Goal: Information Seeking & Learning: Learn about a topic

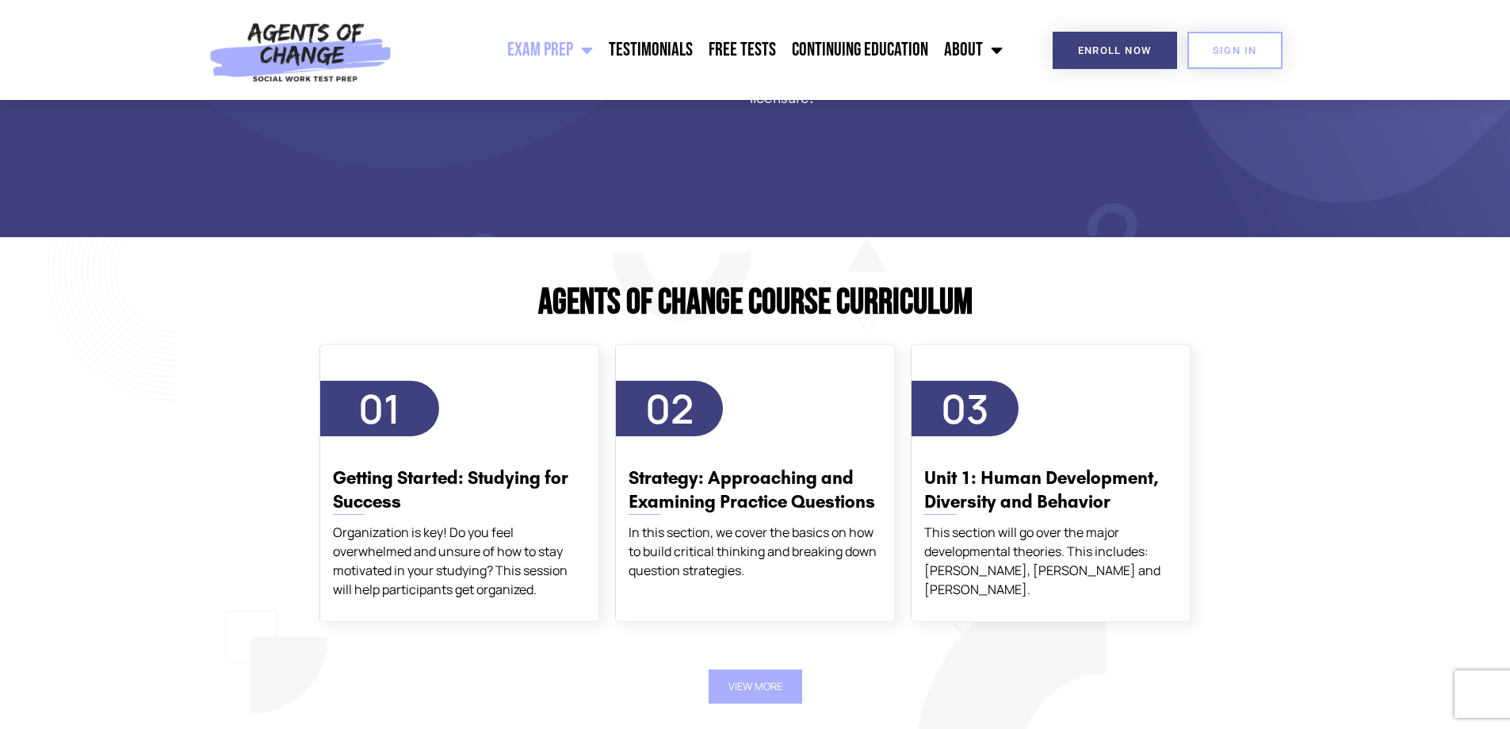
scroll to position [1903, 0]
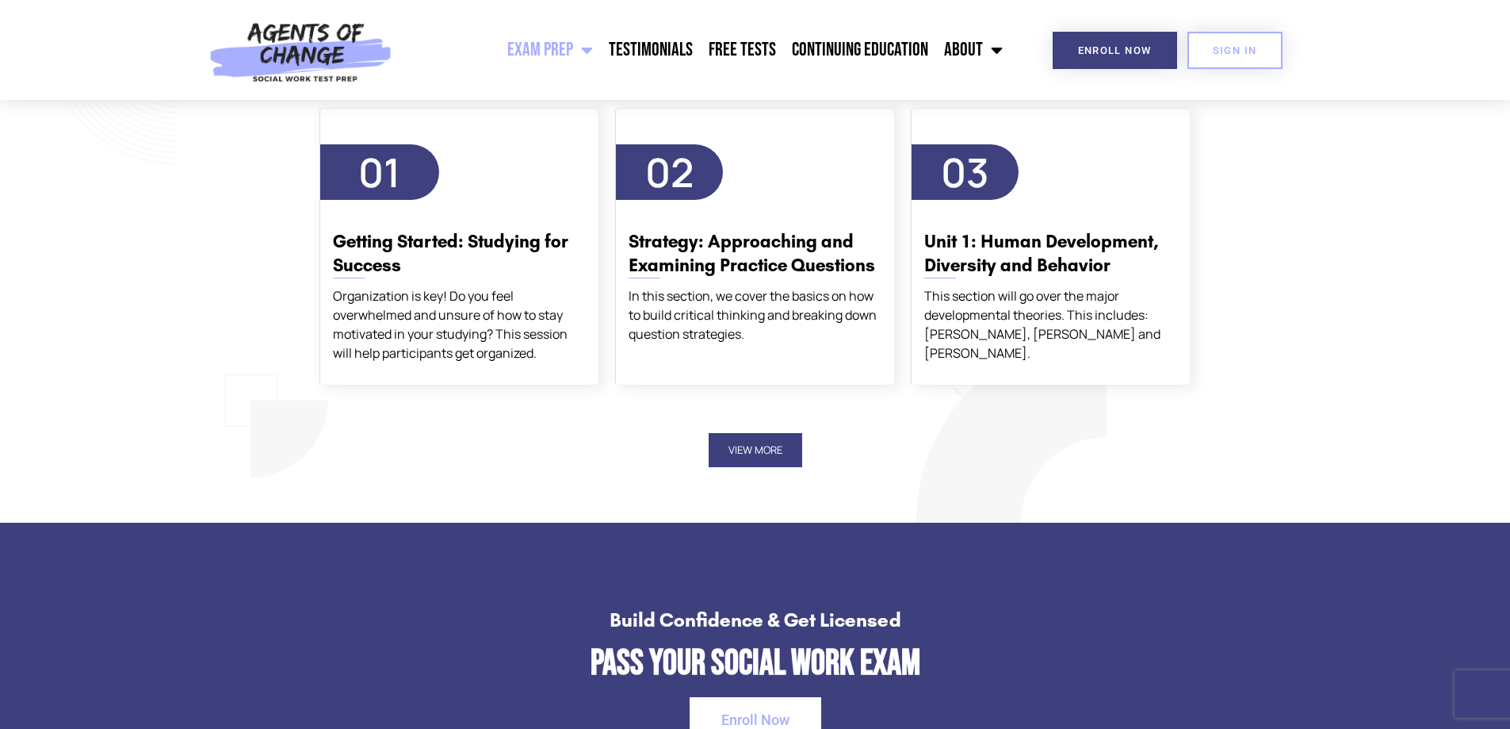
click at [740, 457] on button "View More" at bounding box center [756, 450] width 94 height 34
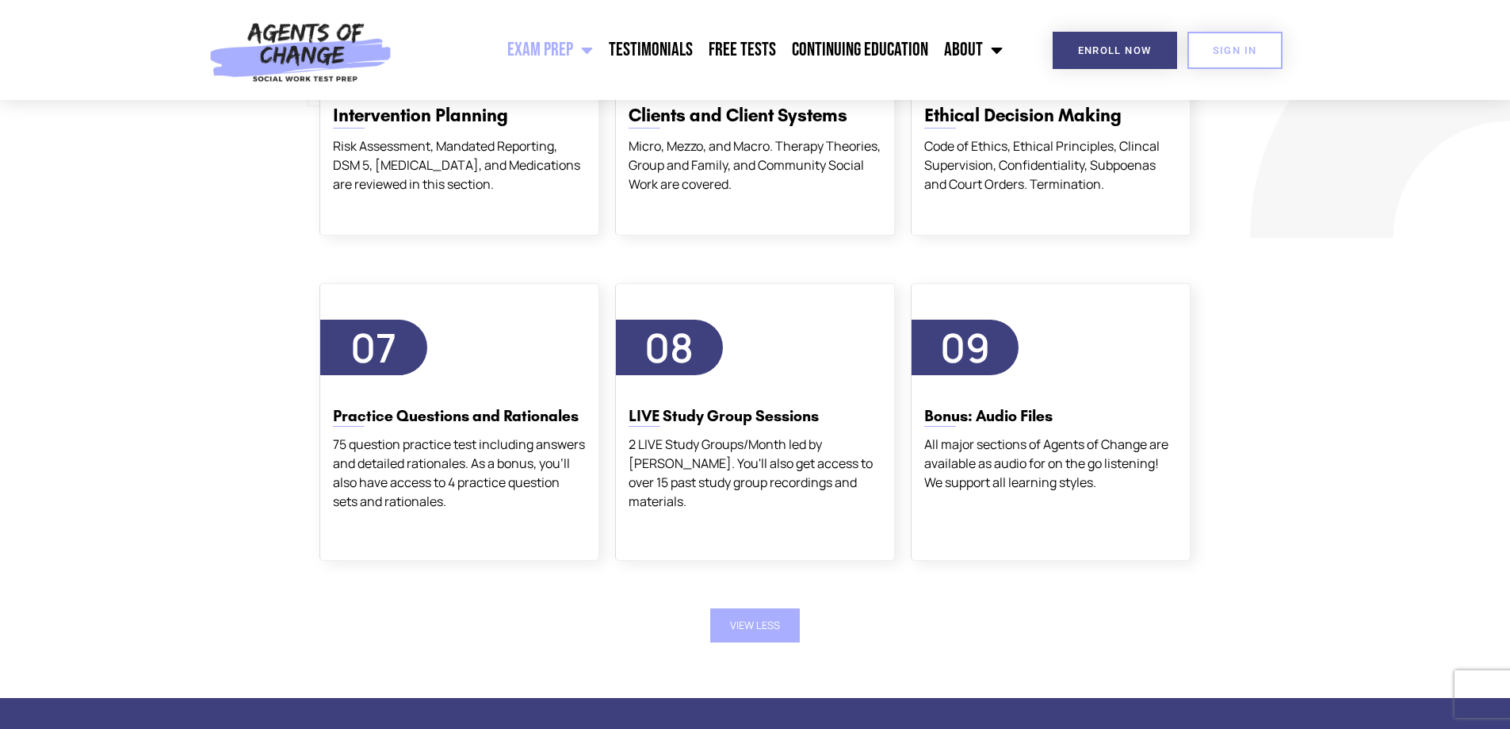
scroll to position [2141, 0]
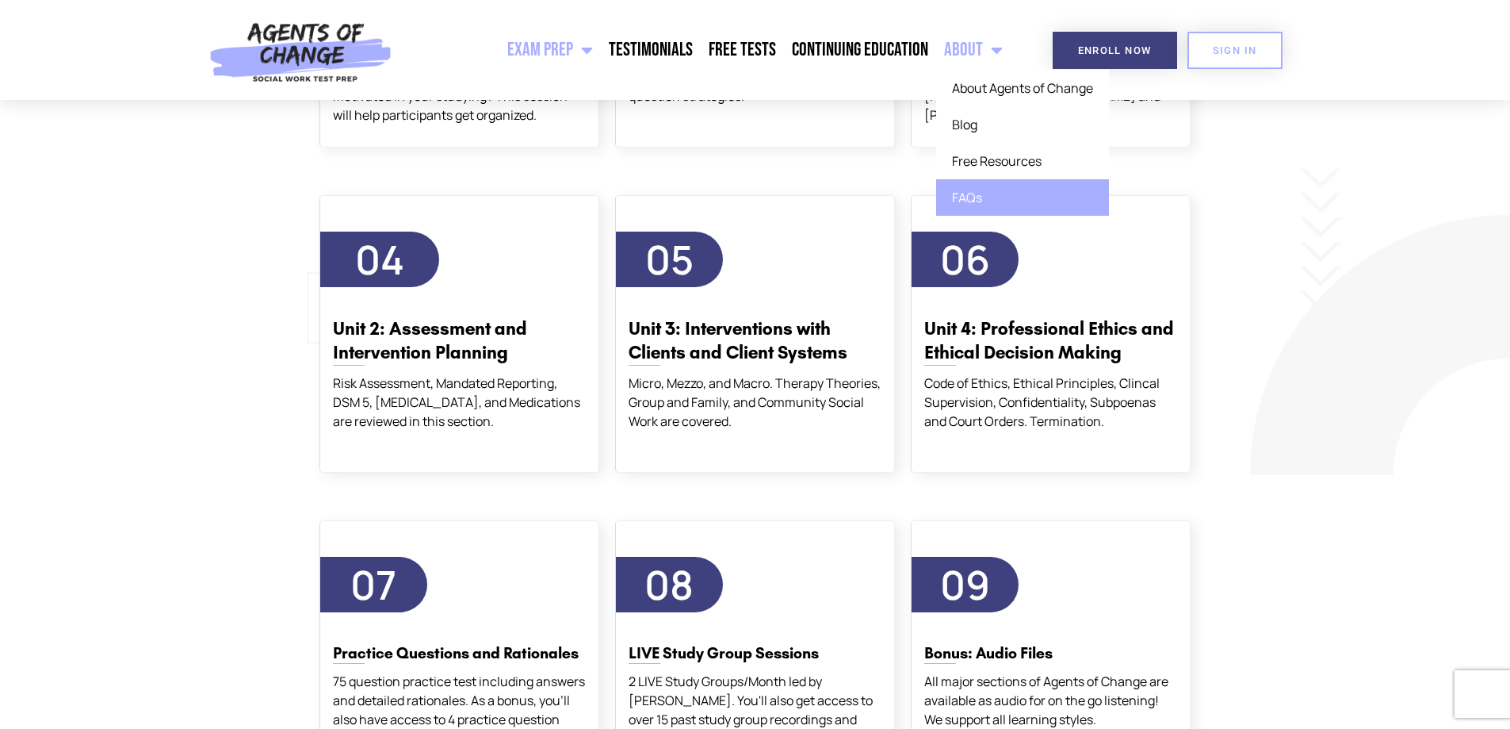
click at [985, 207] on link "FAQs" at bounding box center [1022, 197] width 173 height 36
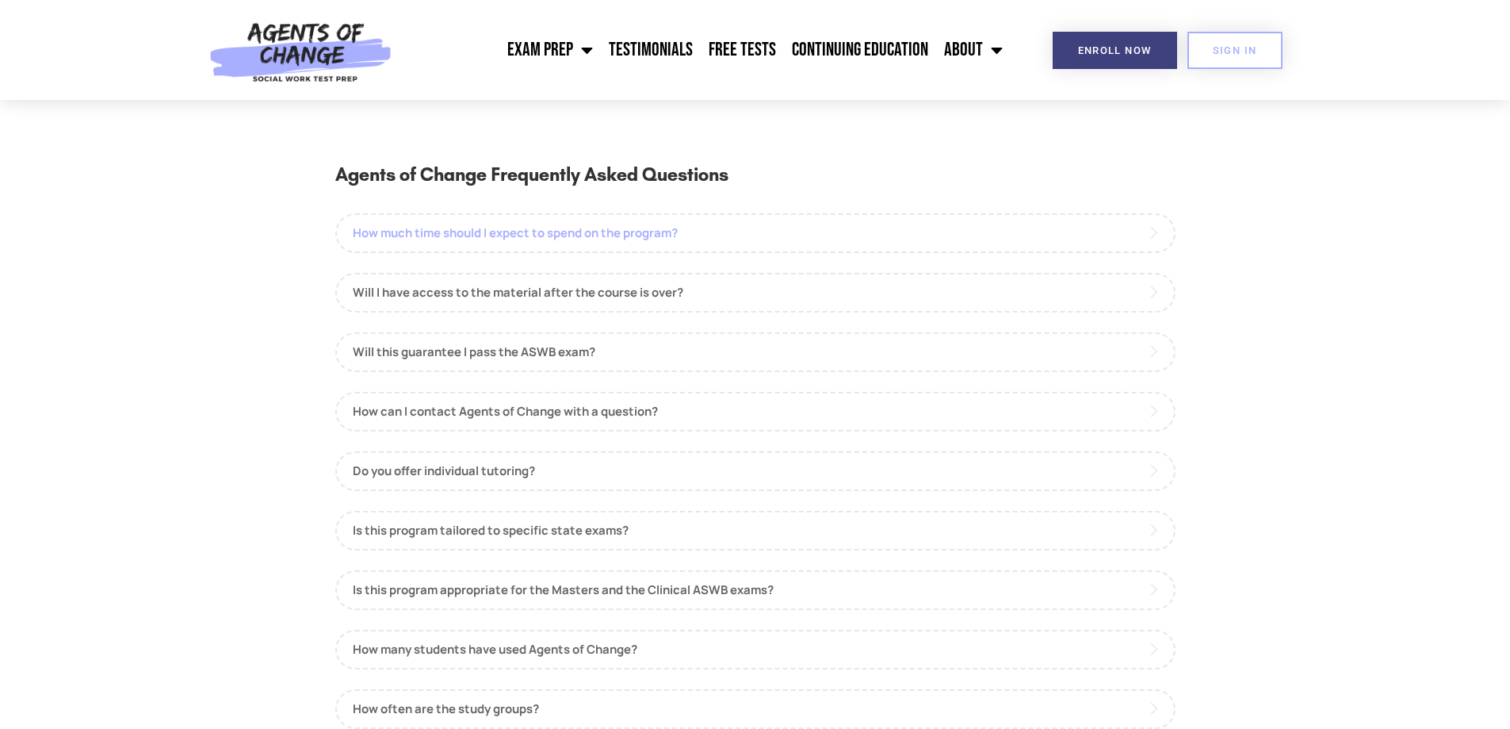
click at [641, 240] on link "How much time should I expect to spend on the program?" at bounding box center [755, 233] width 840 height 40
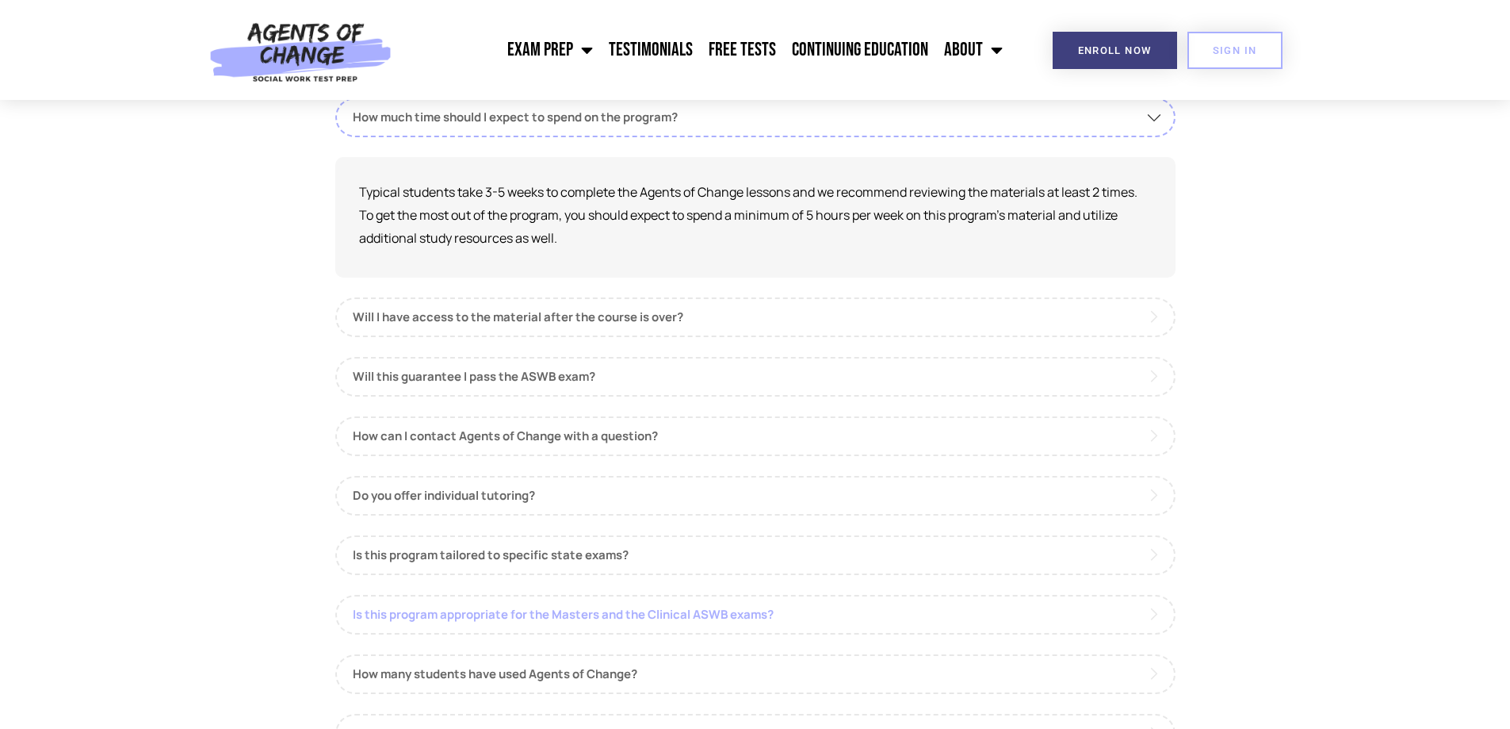
scroll to position [238, 0]
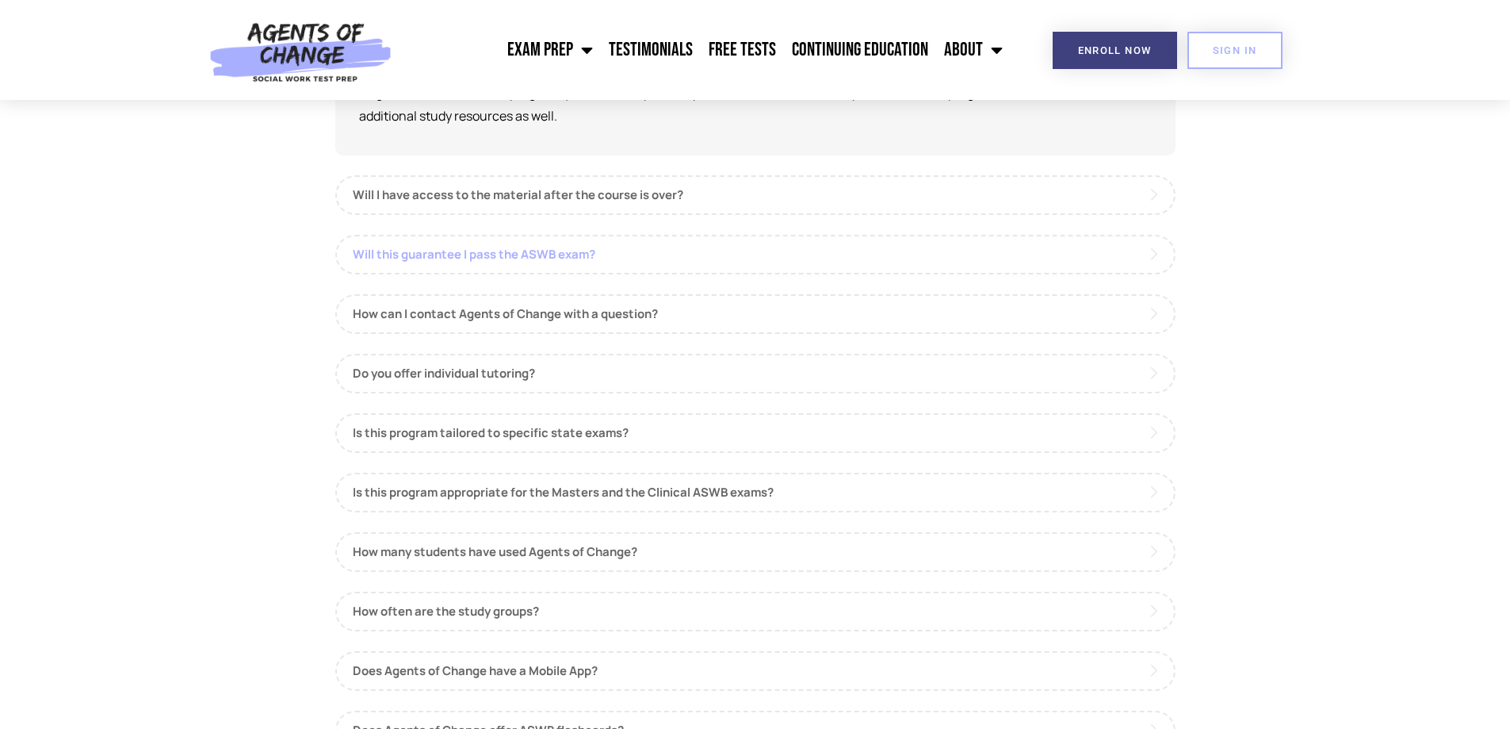
click at [515, 257] on link "Will this guarantee I pass the ASWB exam?" at bounding box center [755, 255] width 840 height 40
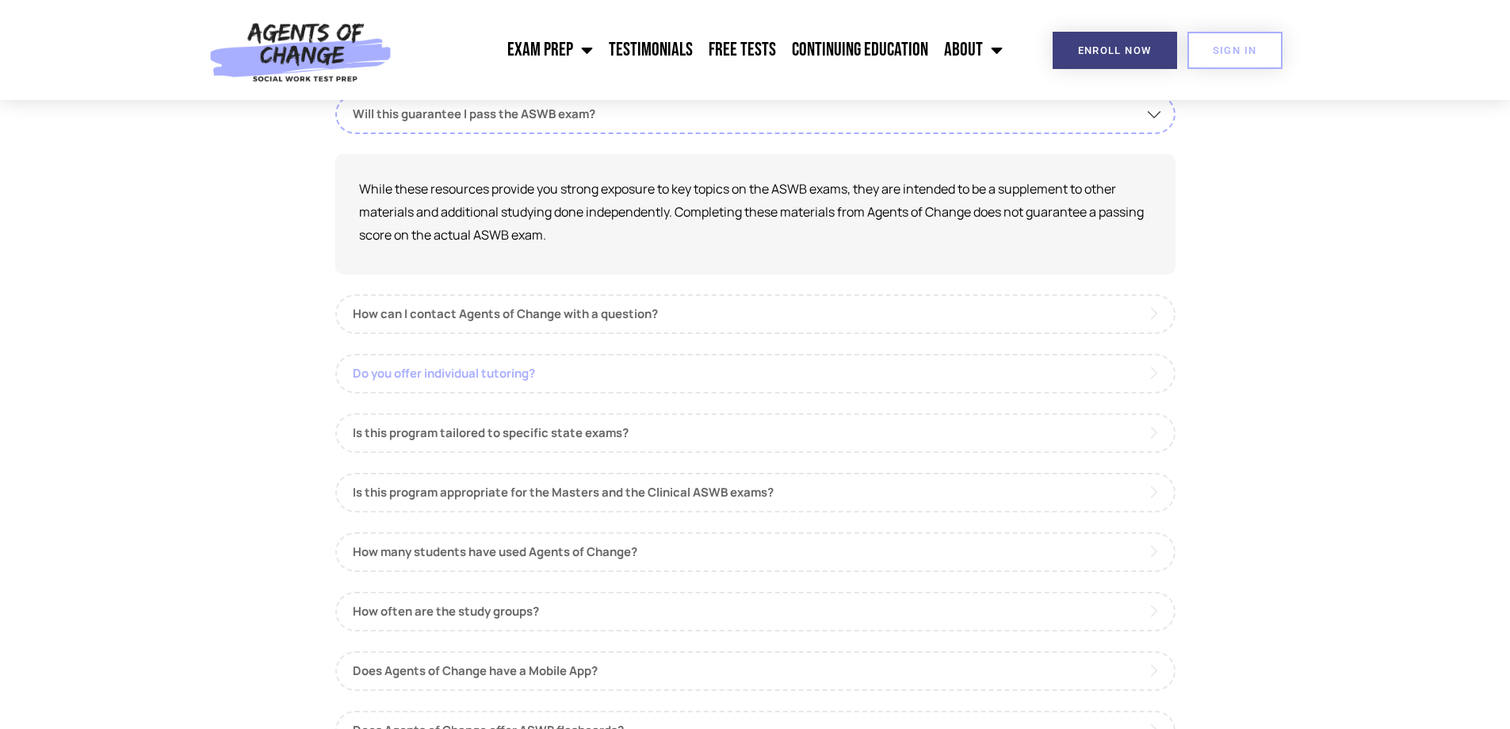
click at [470, 377] on link "Do you offer individual tutoring?" at bounding box center [755, 374] width 840 height 40
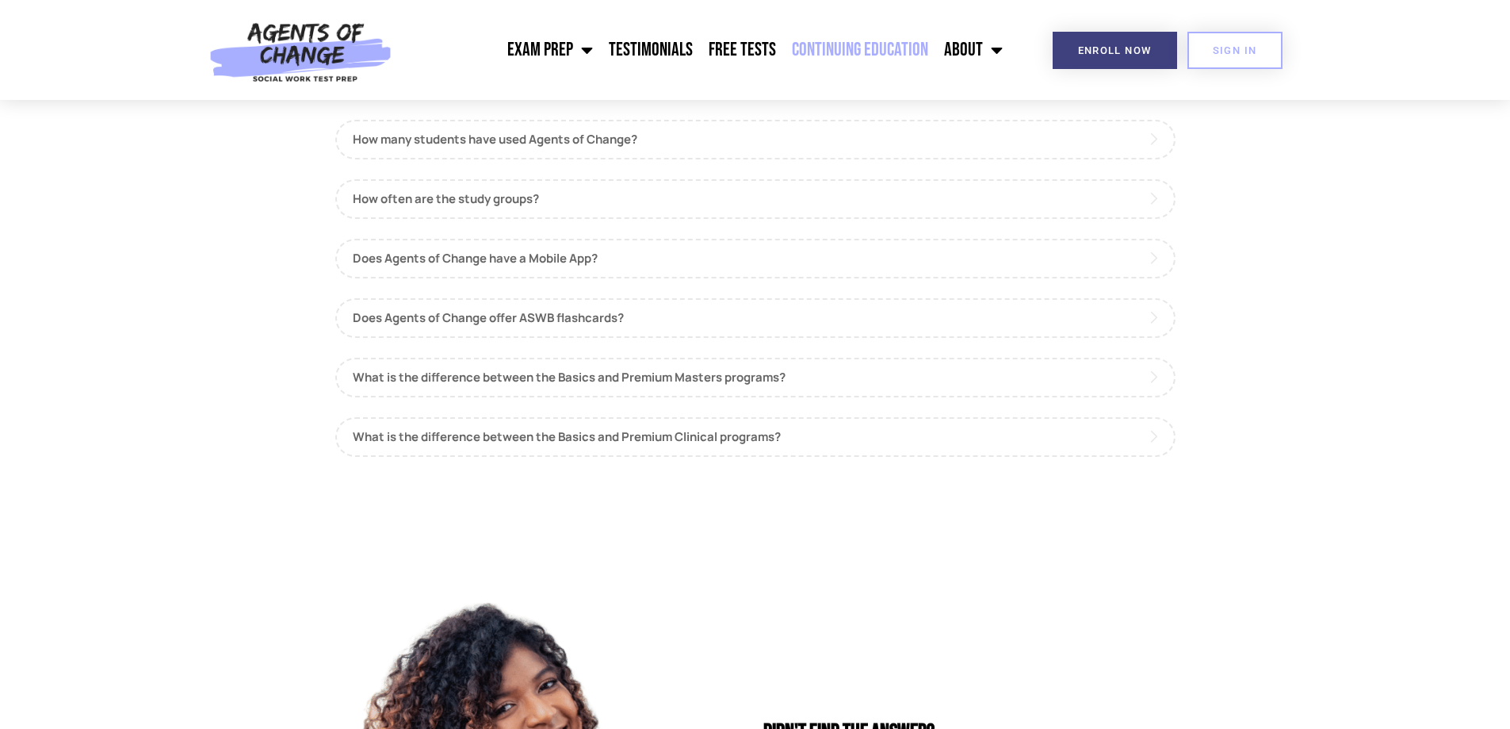
scroll to position [643, 0]
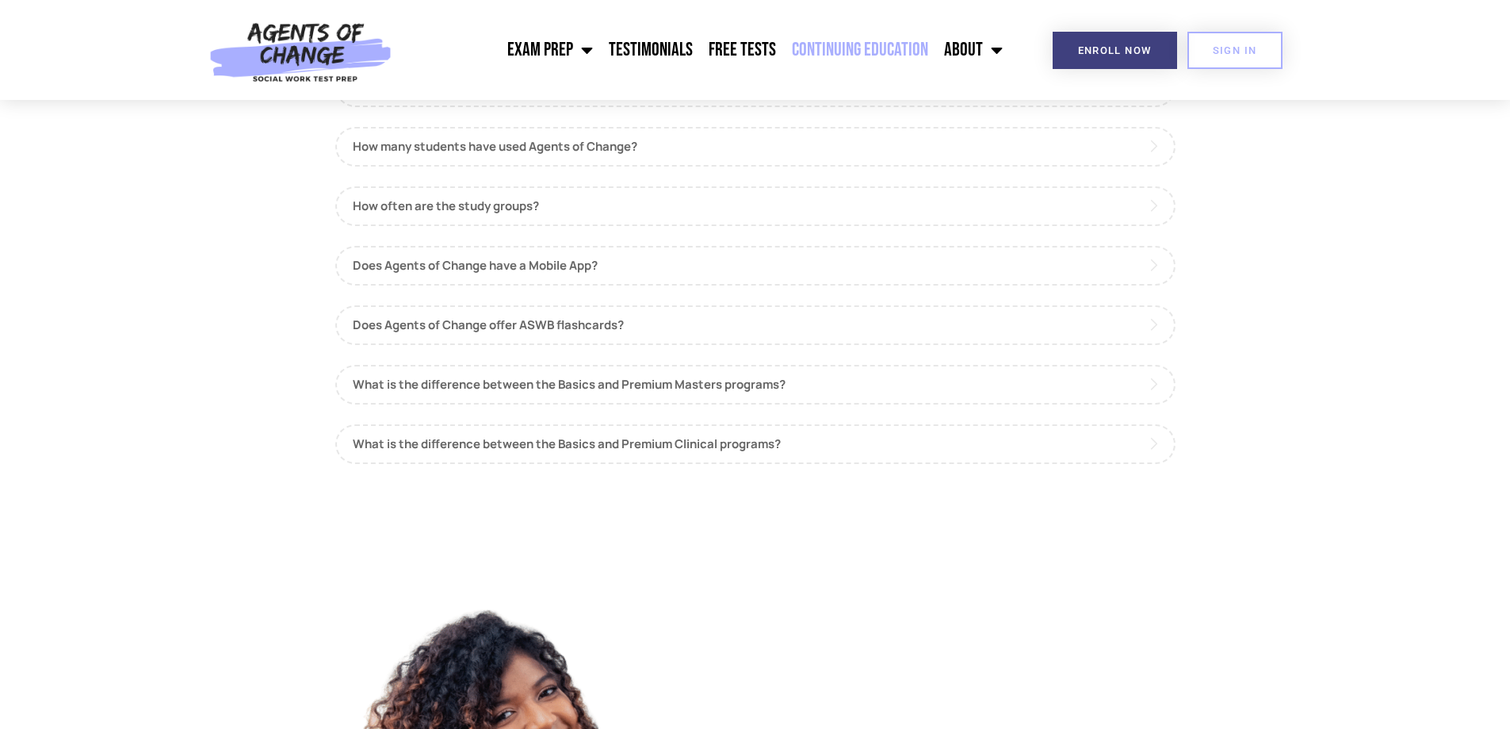
click at [837, 54] on link "Continuing Education" at bounding box center [860, 50] width 152 height 40
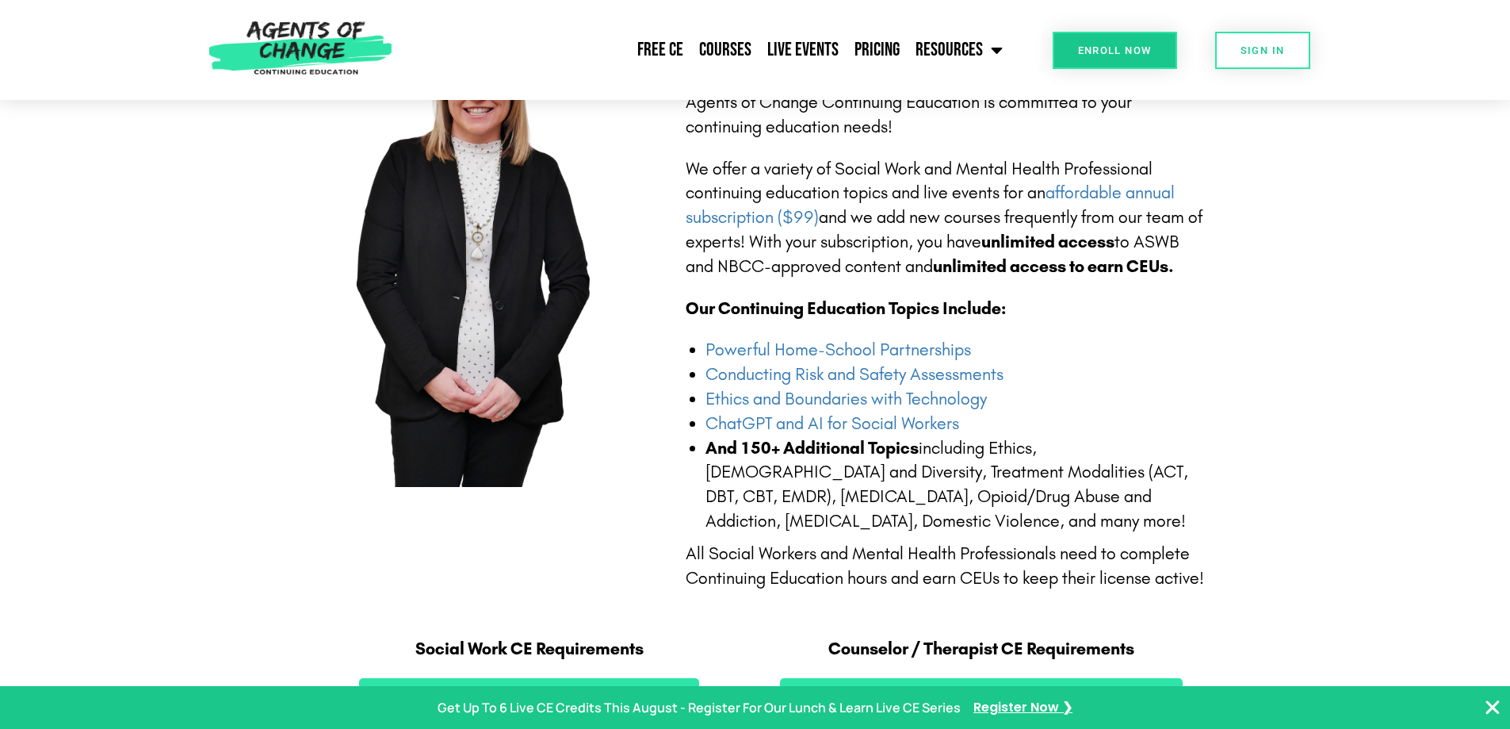
scroll to position [476, 0]
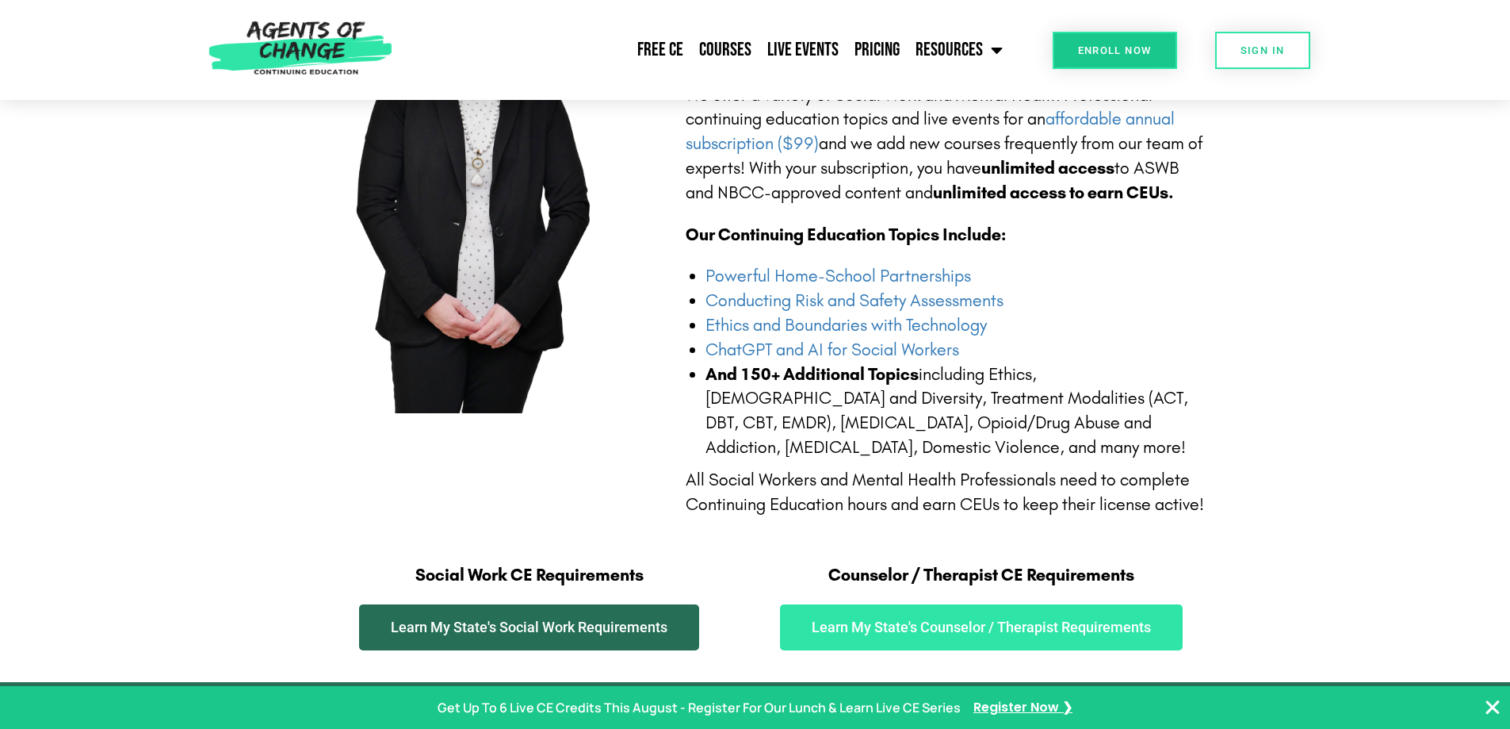
click at [595, 621] on span "Learn My State's Social Work Requirements" at bounding box center [529, 627] width 277 height 14
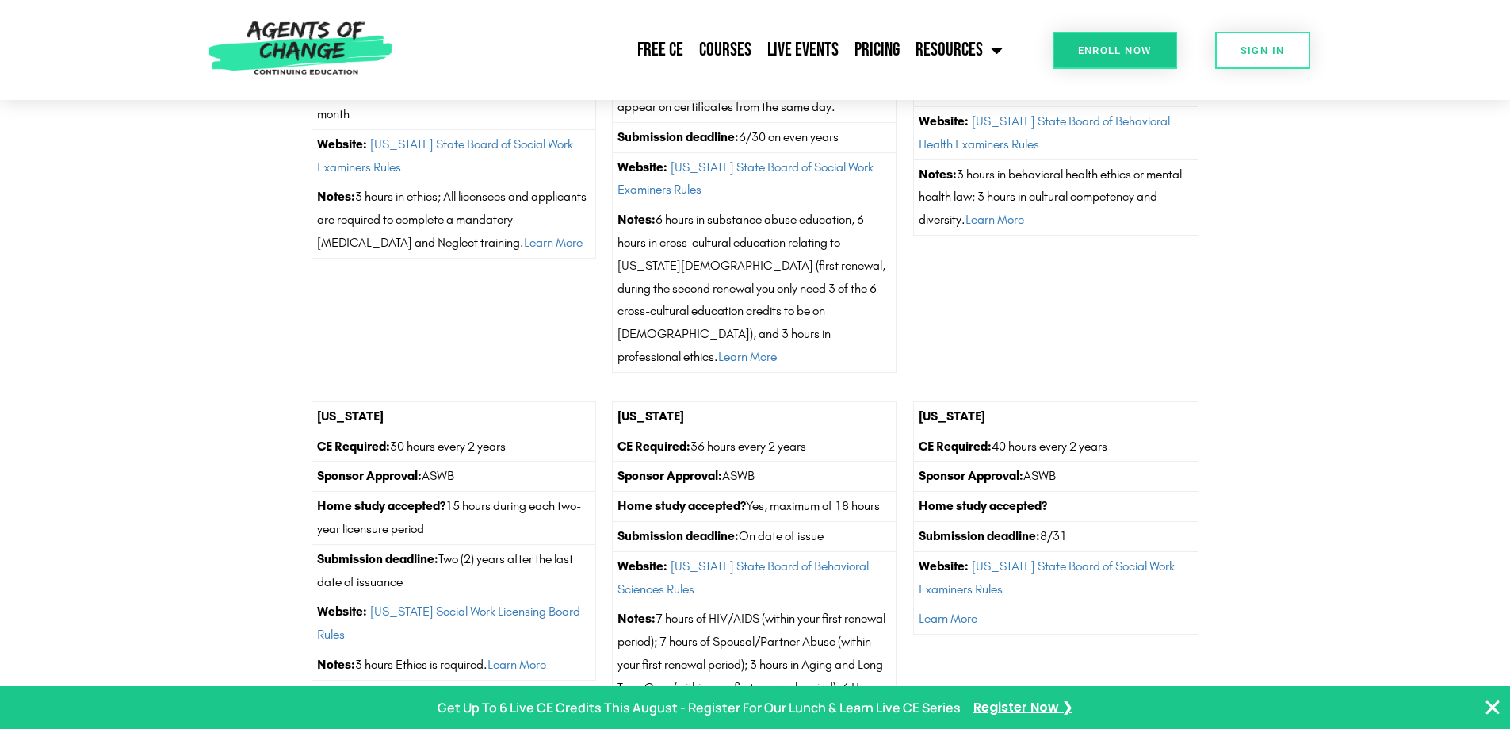
scroll to position [79, 0]
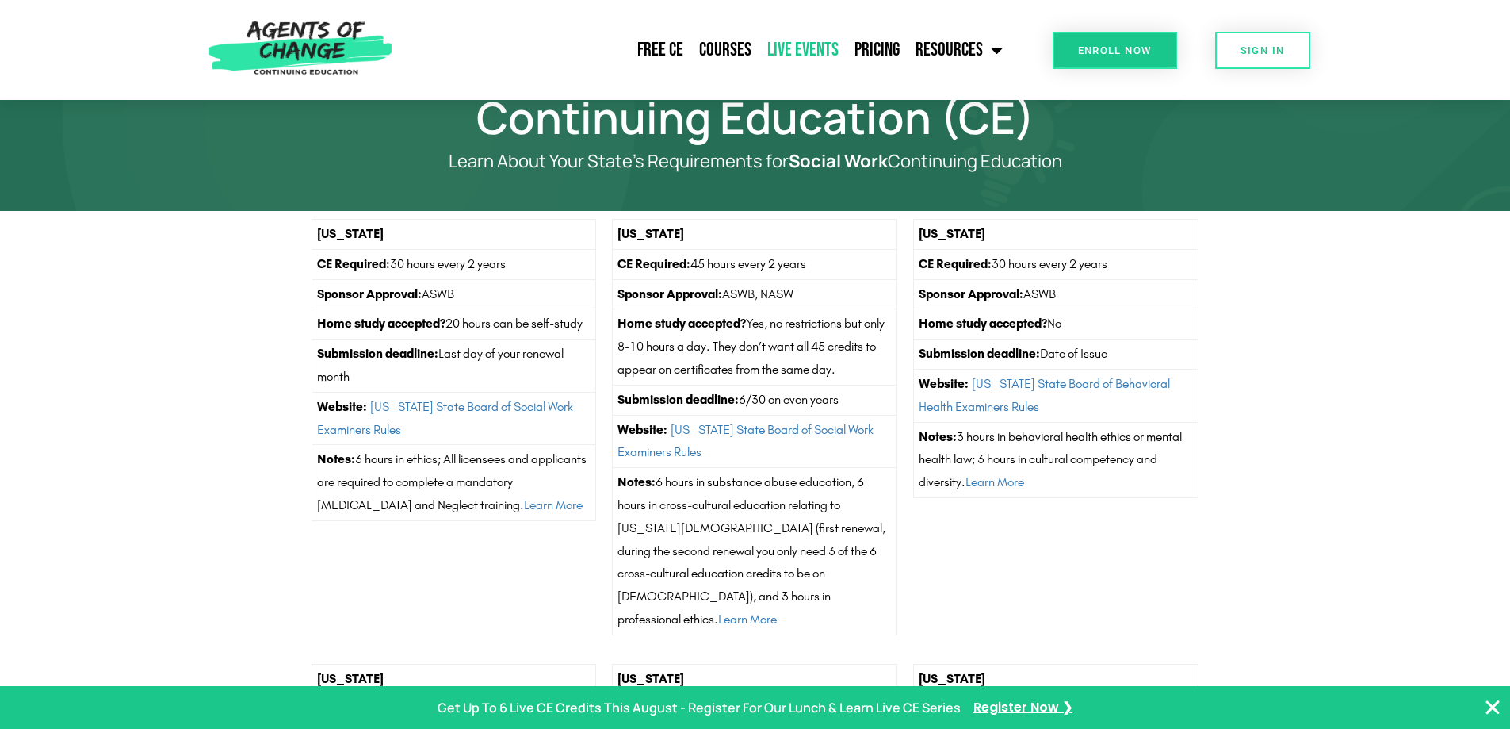
click at [830, 52] on link "Live Events" at bounding box center [803, 50] width 87 height 40
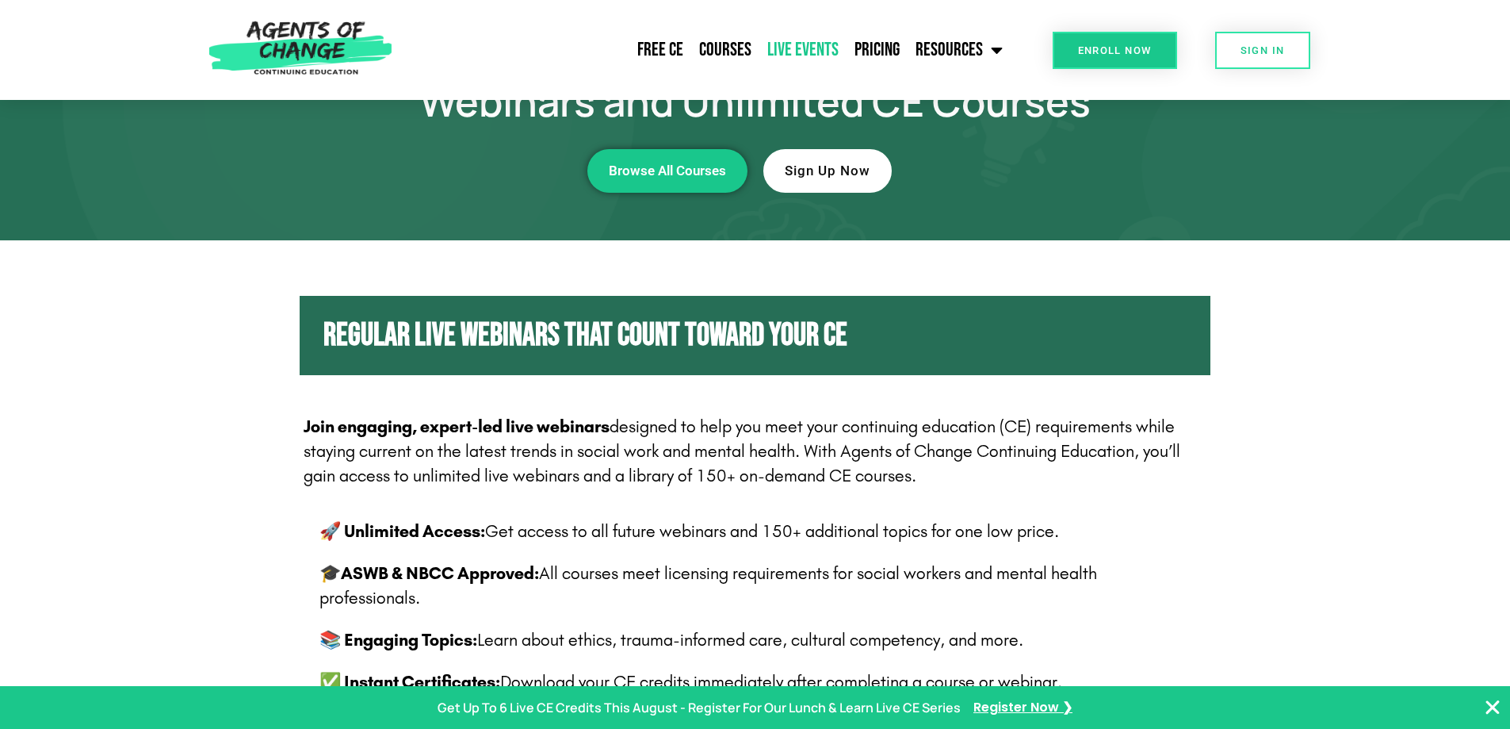
scroll to position [317, 0]
